Goal: Transaction & Acquisition: Purchase product/service

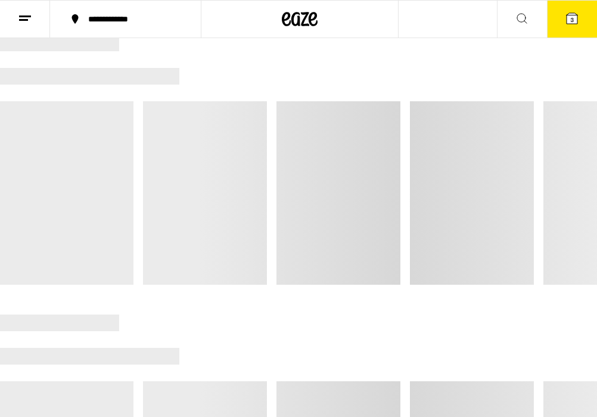
scroll to position [100, 0]
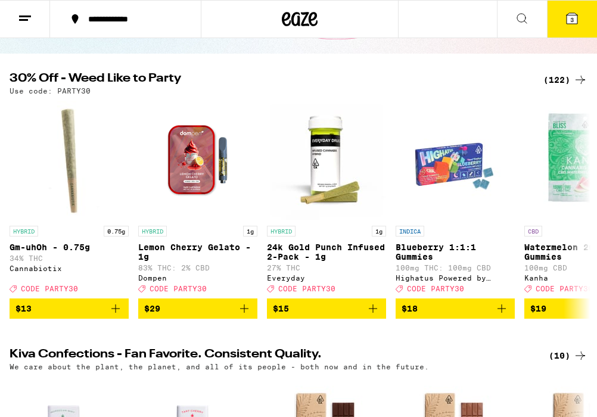
click at [555, 80] on div "(122)" at bounding box center [565, 80] width 44 height 14
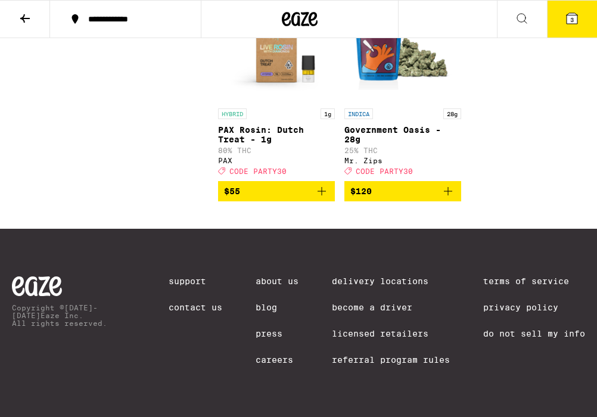
scroll to position [9543, 0]
